Goal: Task Accomplishment & Management: Manage account settings

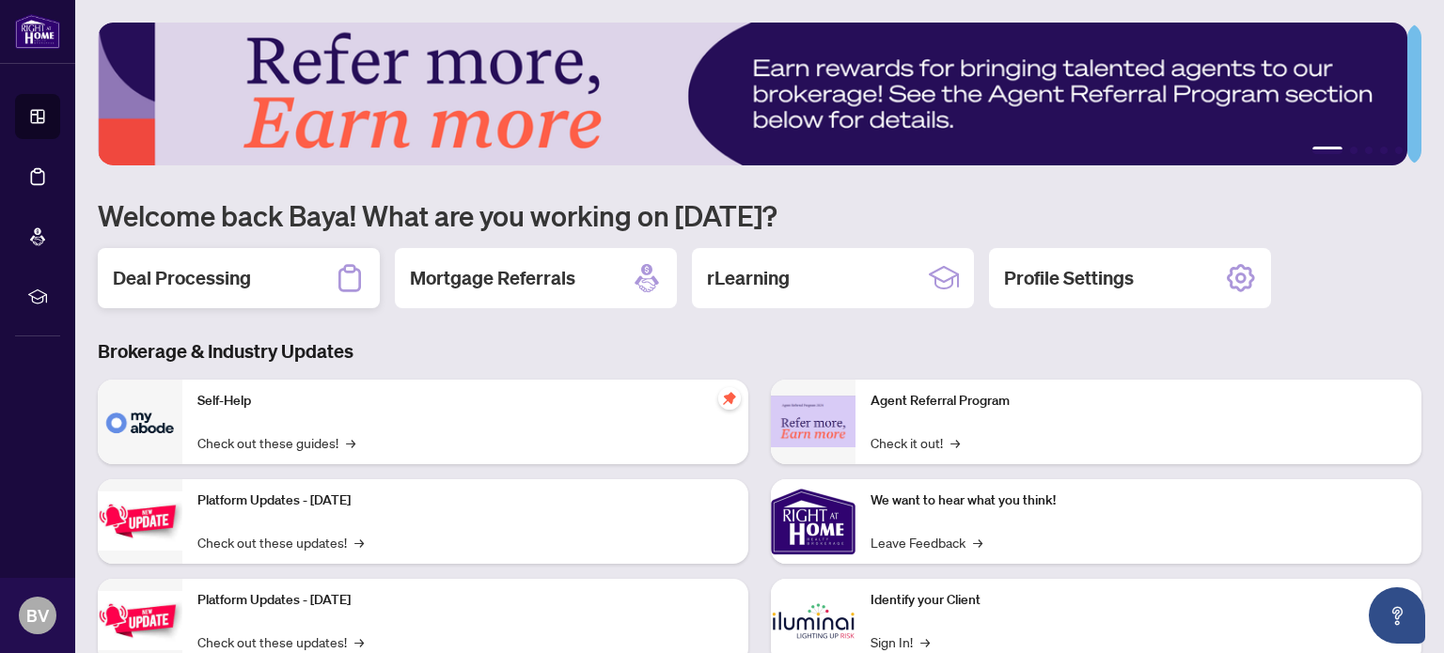
click at [211, 275] on h2 "Deal Processing" at bounding box center [182, 278] width 138 height 26
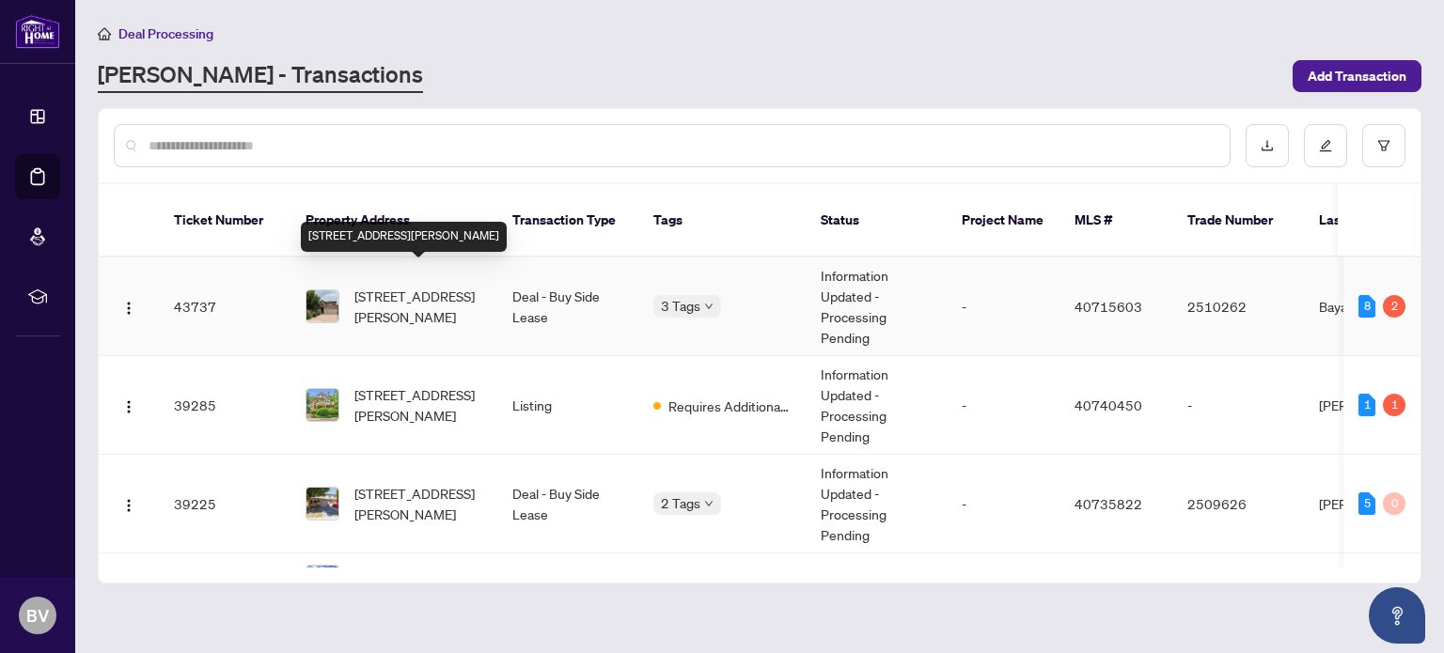
click at [374, 286] on span "[STREET_ADDRESS][PERSON_NAME]" at bounding box center [418, 306] width 128 height 41
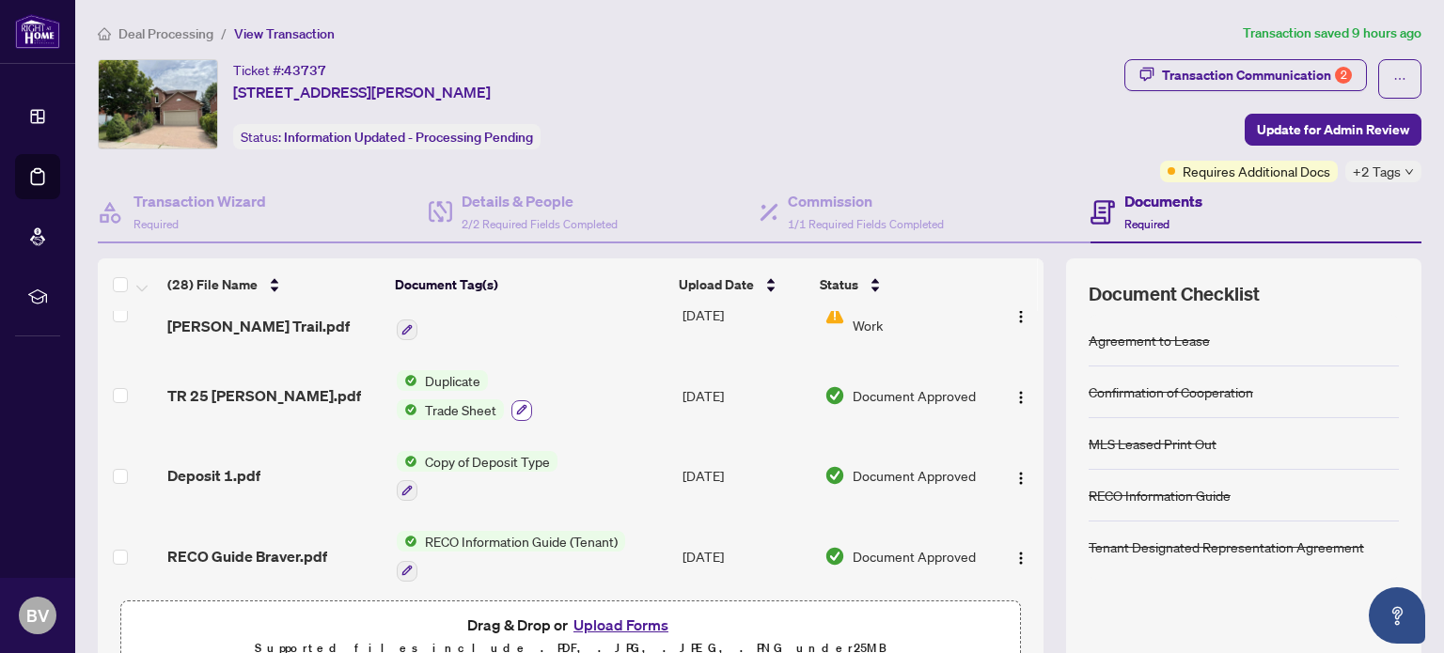
scroll to position [940, 0]
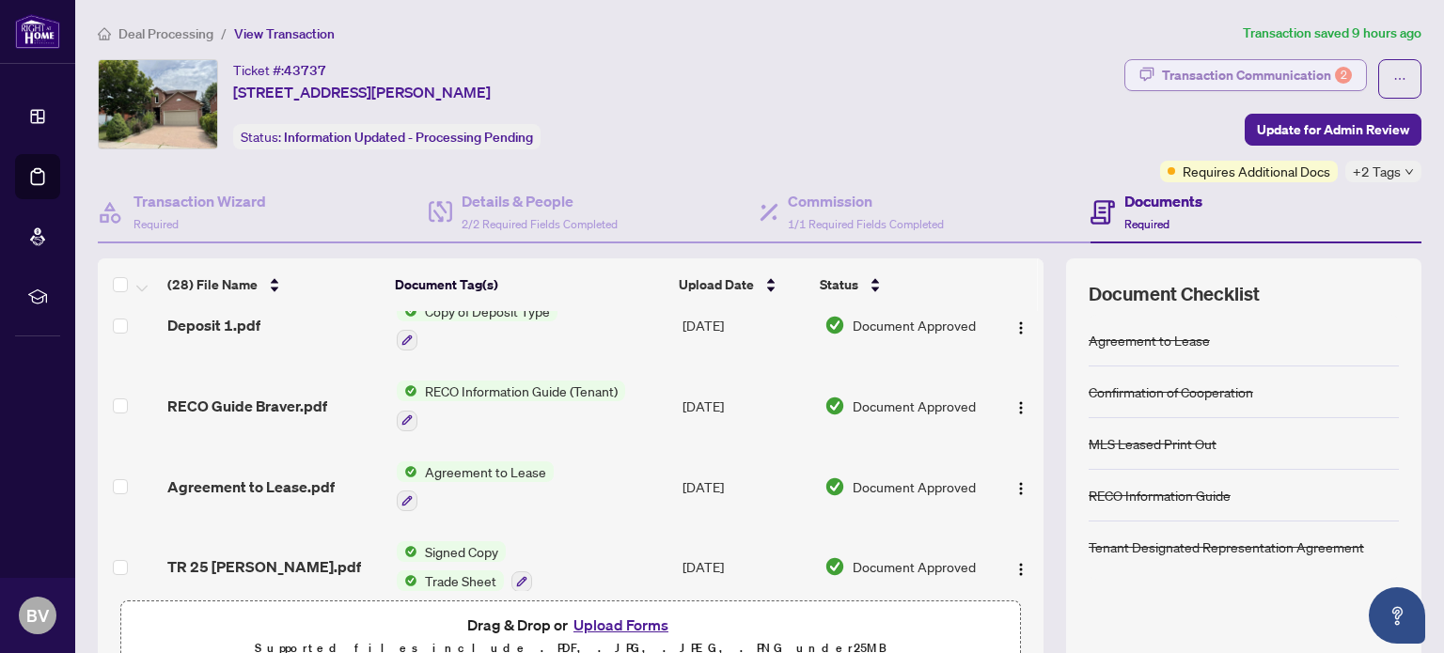
click at [1187, 77] on div "Transaction Communication 2" at bounding box center [1257, 75] width 190 height 30
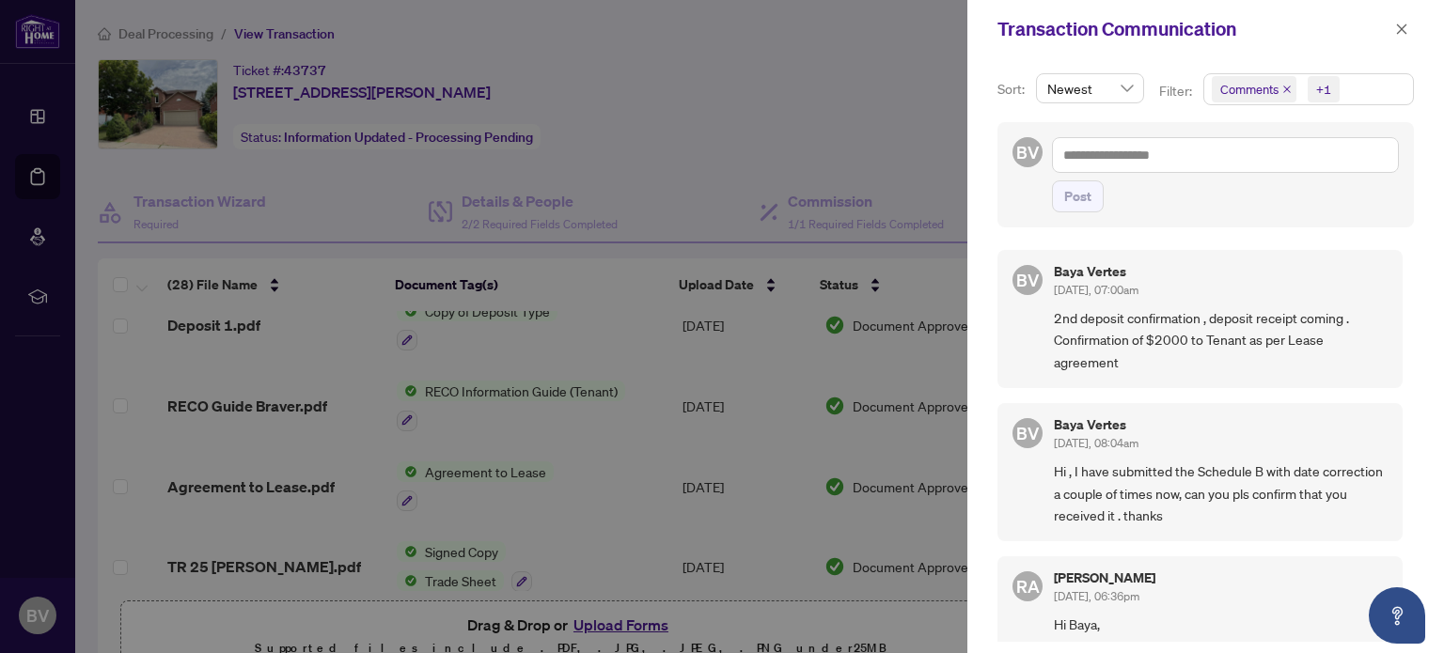
click at [837, 201] on div at bounding box center [722, 326] width 1444 height 653
click at [1397, 26] on icon "close" at bounding box center [1401, 29] width 13 height 13
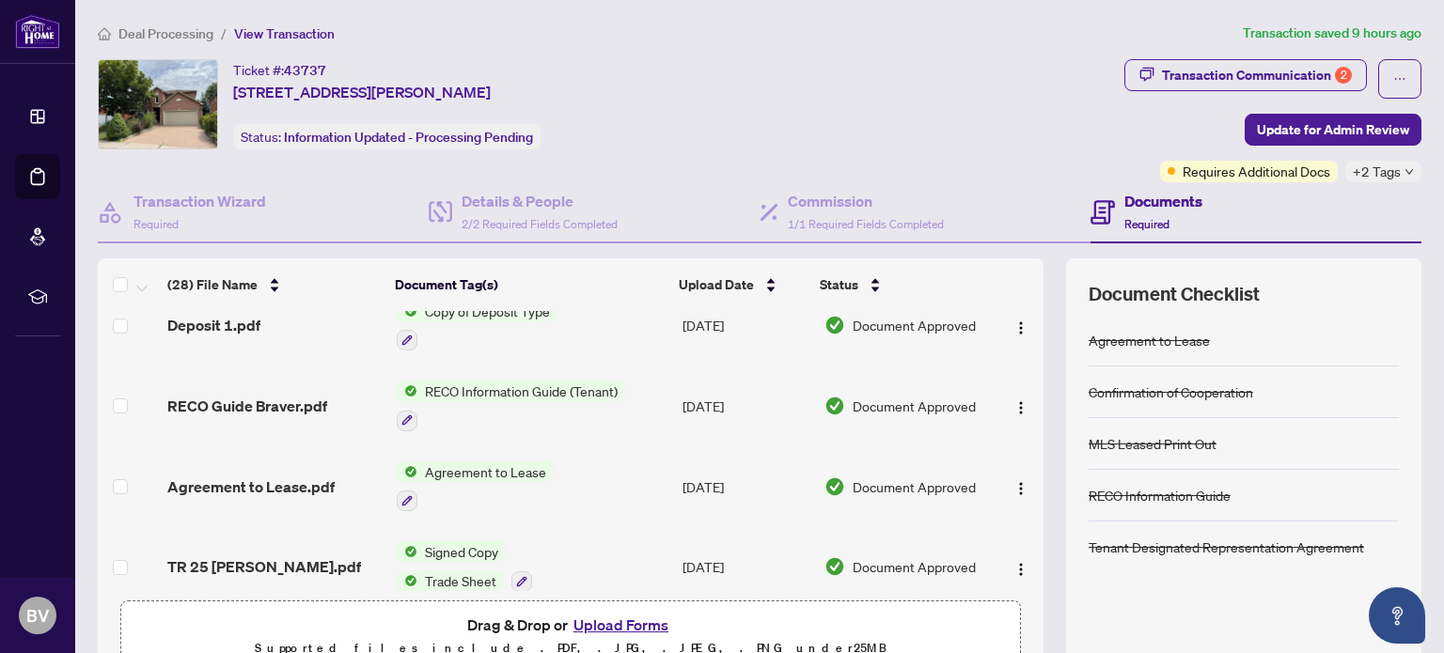
click at [619, 626] on button "Upload Forms" at bounding box center [621, 625] width 106 height 24
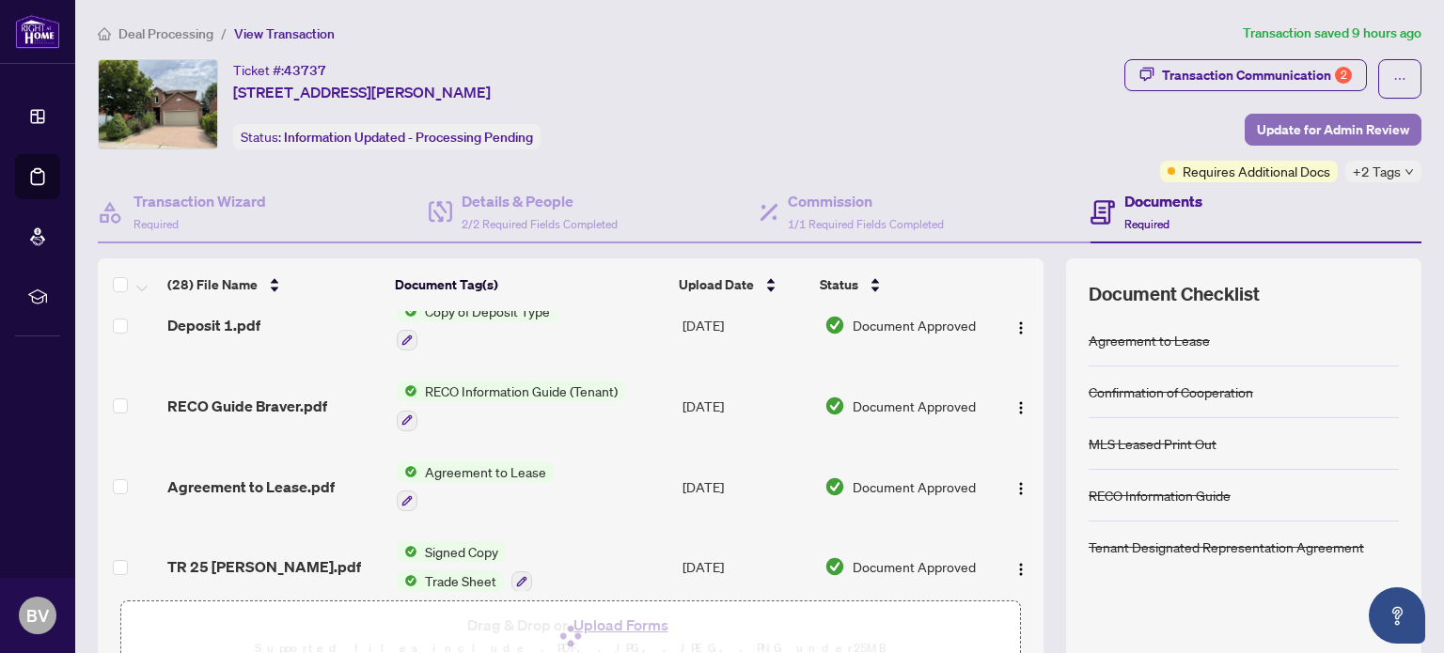
click at [1290, 125] on span "Update for Admin Review" at bounding box center [1333, 130] width 152 height 30
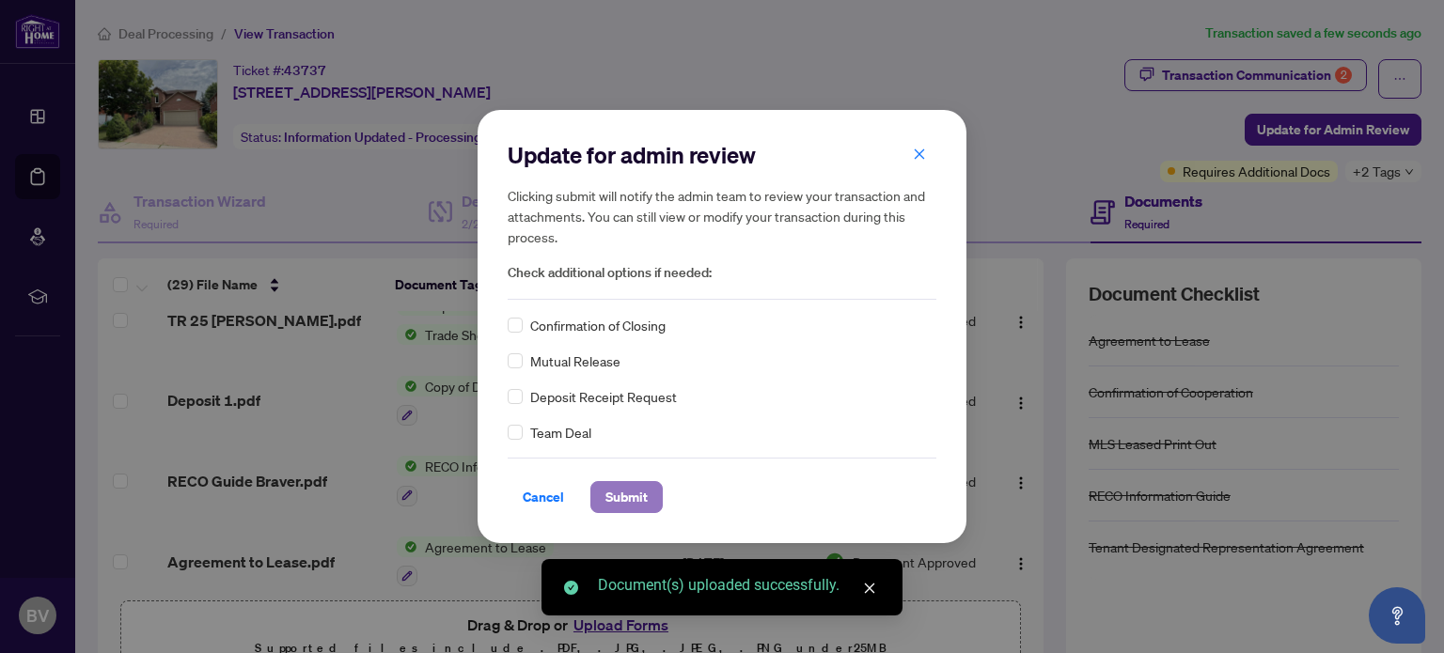
click at [619, 495] on span "Submit" at bounding box center [626, 497] width 42 height 30
